Goal: Task Accomplishment & Management: Use online tool/utility

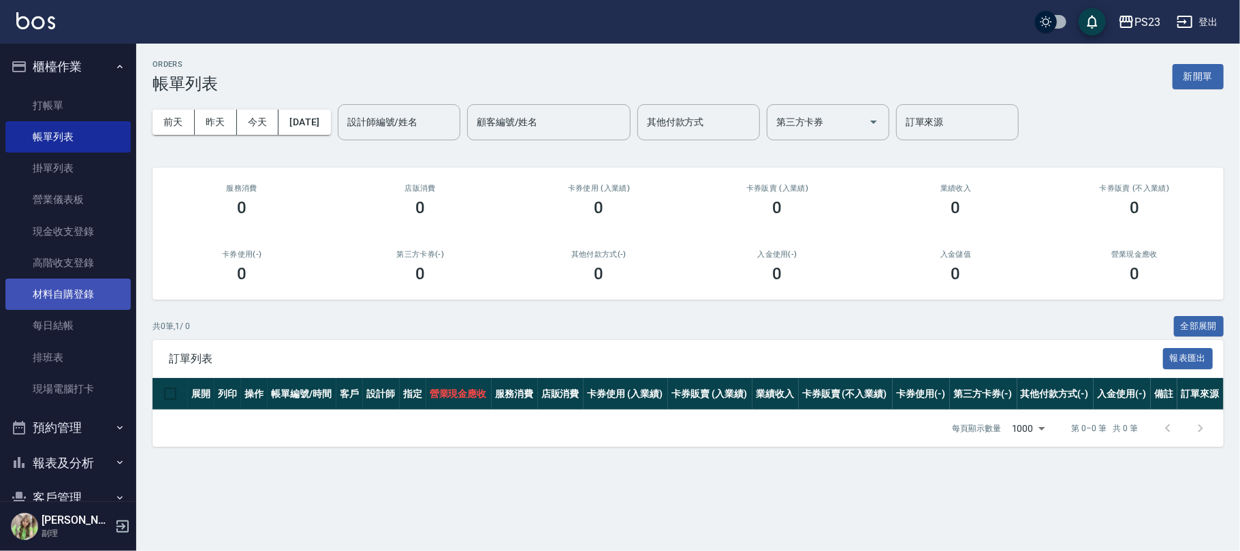
click at [88, 300] on link "材料自購登錄" at bounding box center [67, 293] width 125 height 31
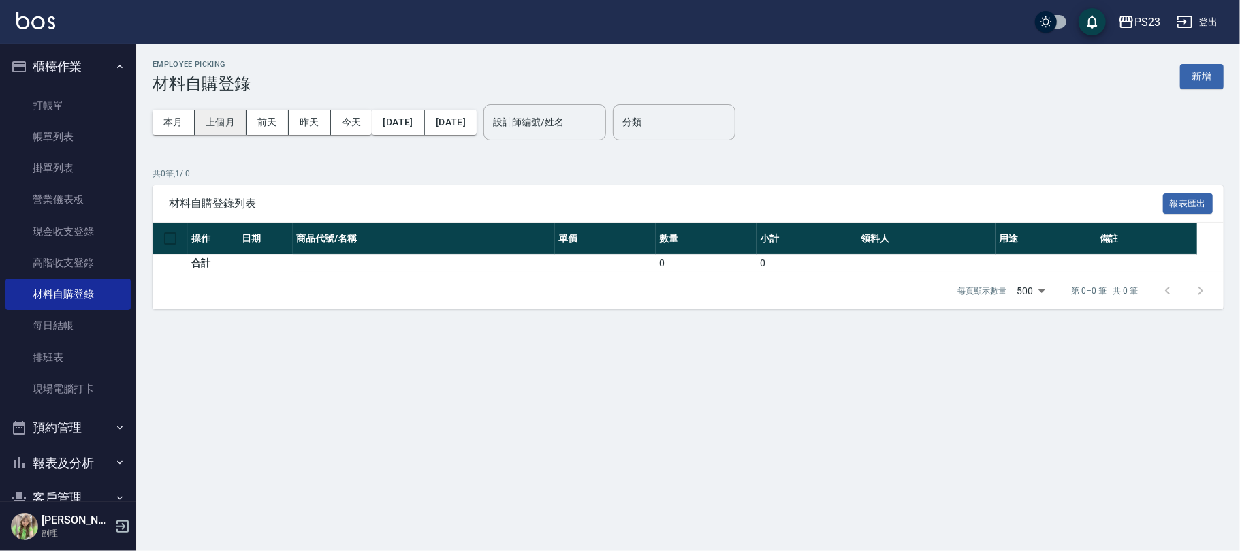
click at [236, 121] on button "上個月" at bounding box center [221, 122] width 52 height 25
click at [95, 227] on link "現金收支登錄" at bounding box center [67, 231] width 125 height 31
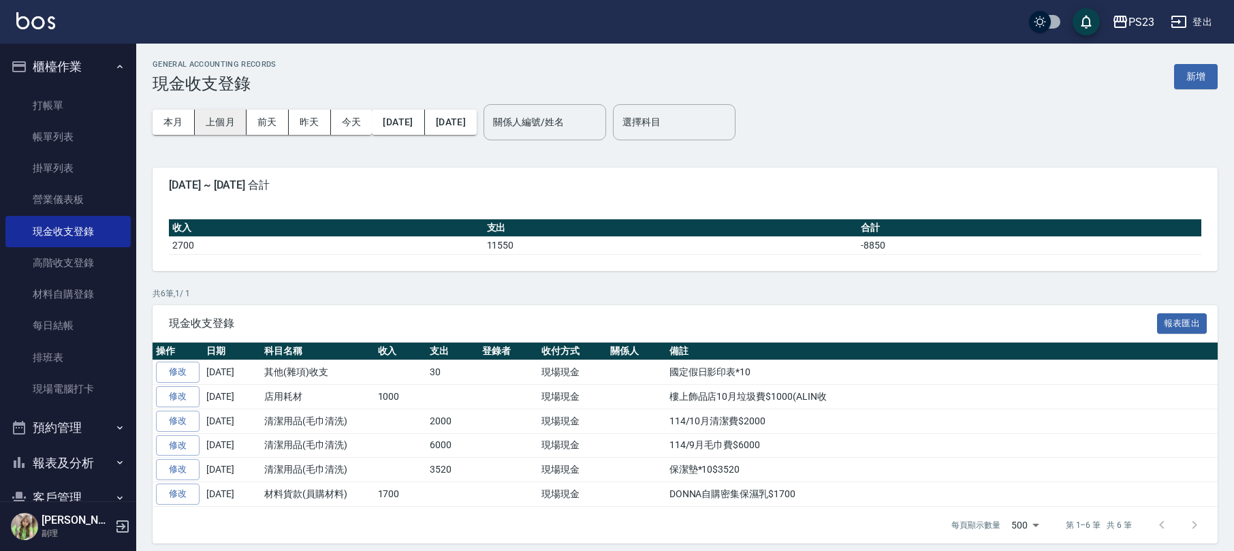
click at [224, 120] on button "上個月" at bounding box center [221, 122] width 52 height 25
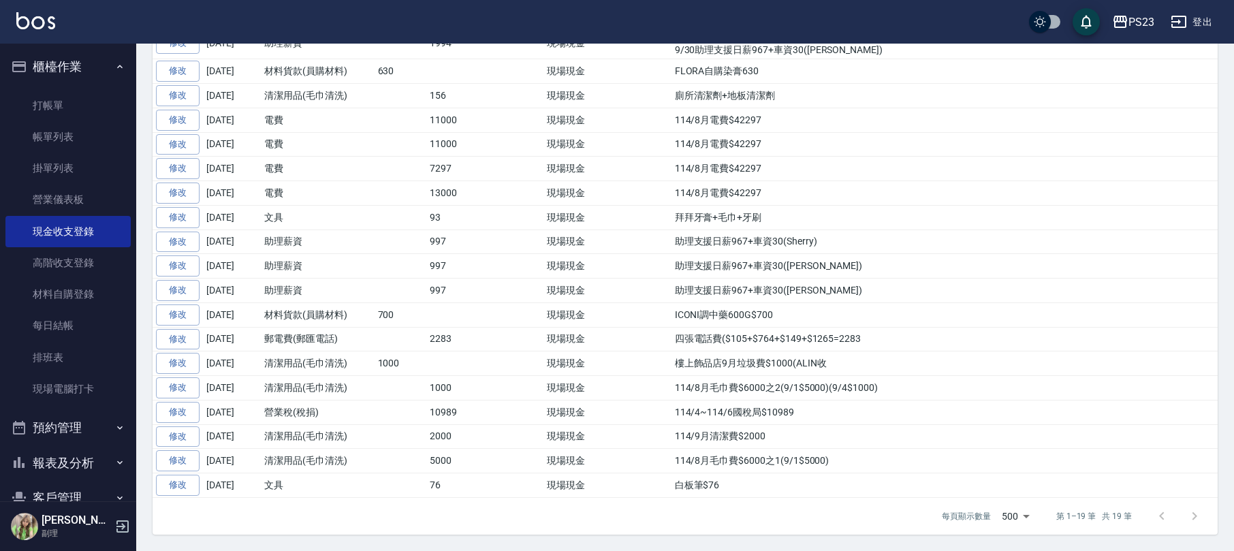
scroll to position [255, 0]
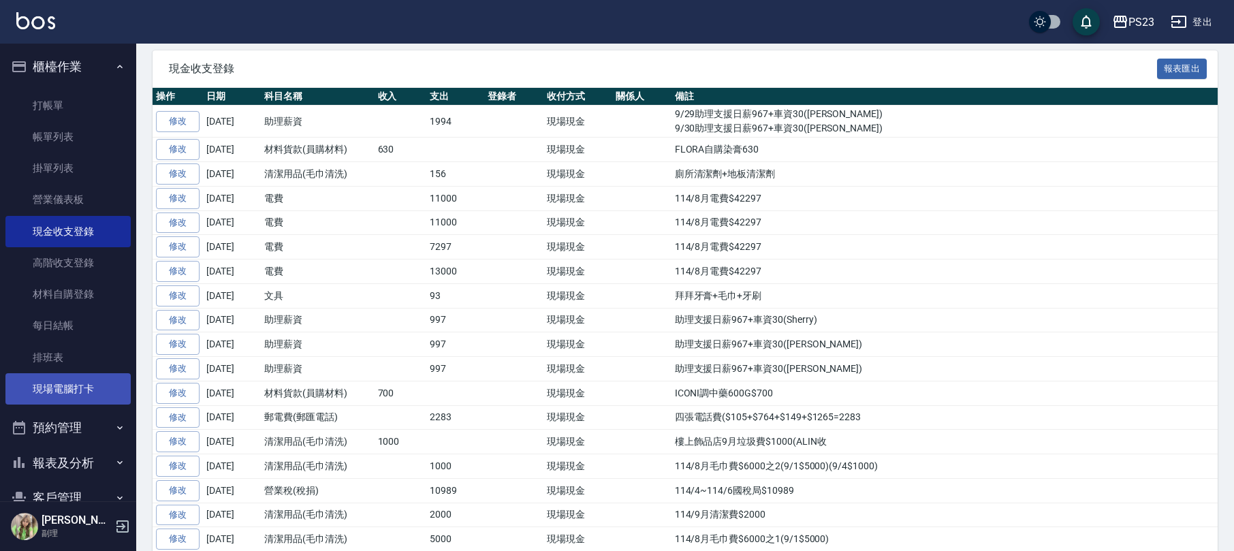
click at [64, 396] on link "現場電腦打卡" at bounding box center [67, 388] width 125 height 31
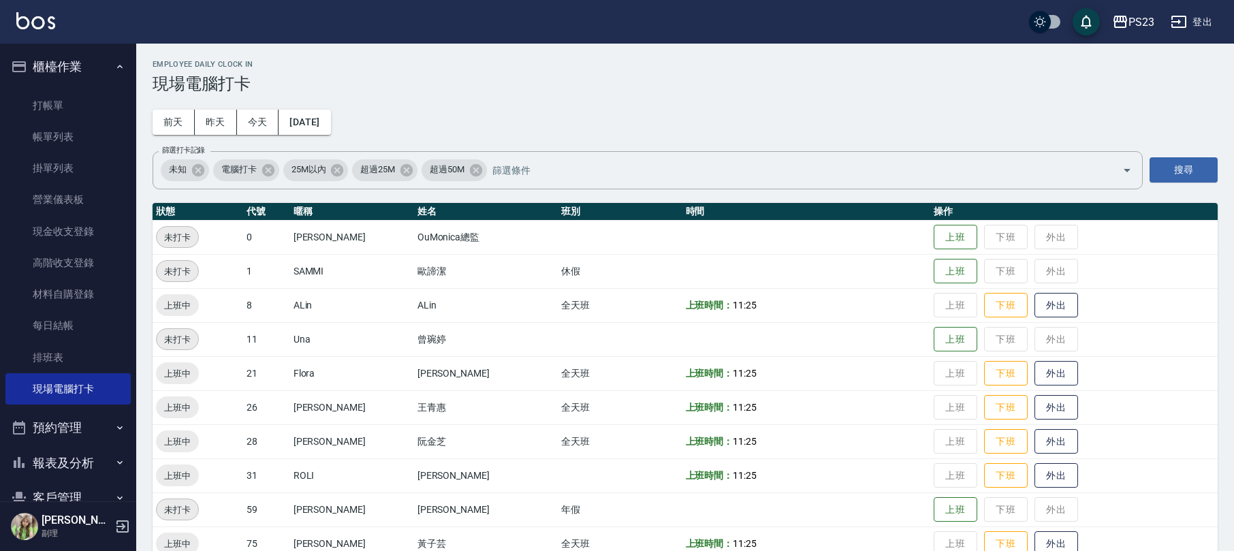
scroll to position [94, 0]
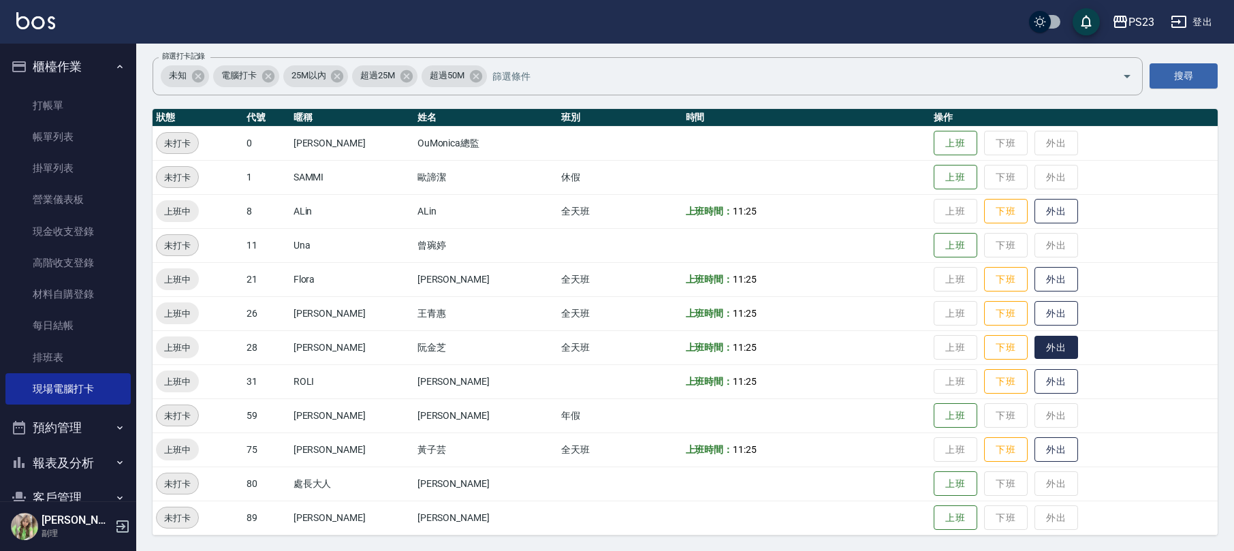
click at [1049, 344] on button "外出" at bounding box center [1056, 348] width 44 height 24
